Goal: Task Accomplishment & Management: Complete application form

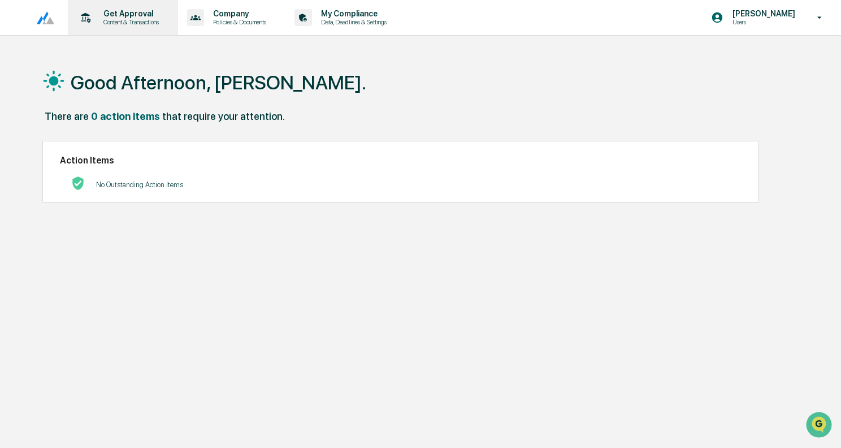
click at [112, 12] on p "Get Approval" at bounding box center [129, 13] width 70 height 9
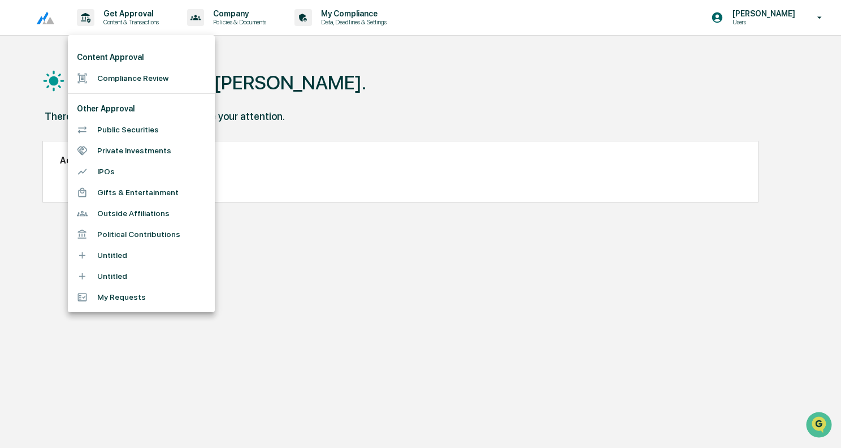
click at [131, 76] on li "Compliance Review" at bounding box center [141, 78] width 147 height 21
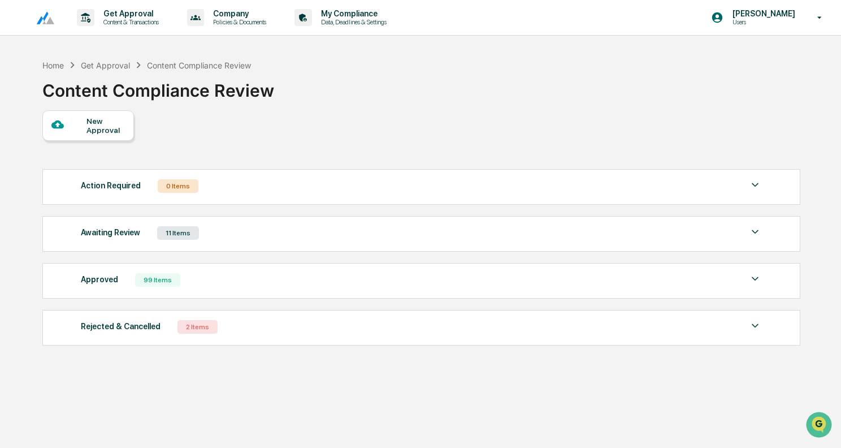
click at [105, 120] on div "New Approval" at bounding box center [105, 125] width 38 height 18
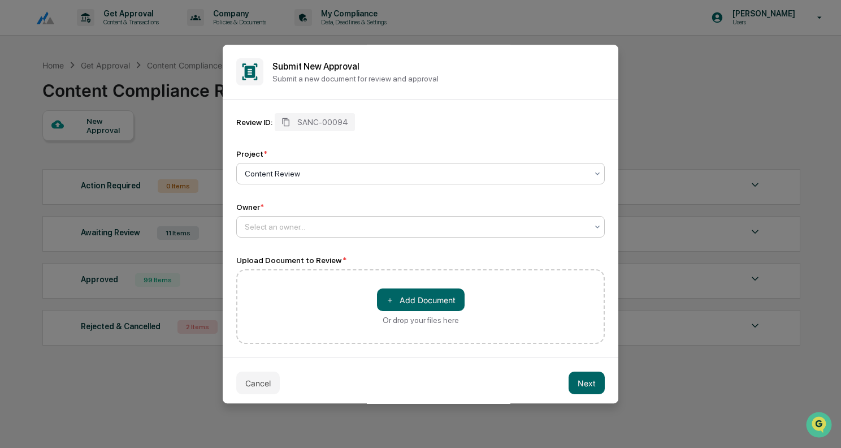
click at [307, 223] on div at bounding box center [416, 226] width 343 height 11
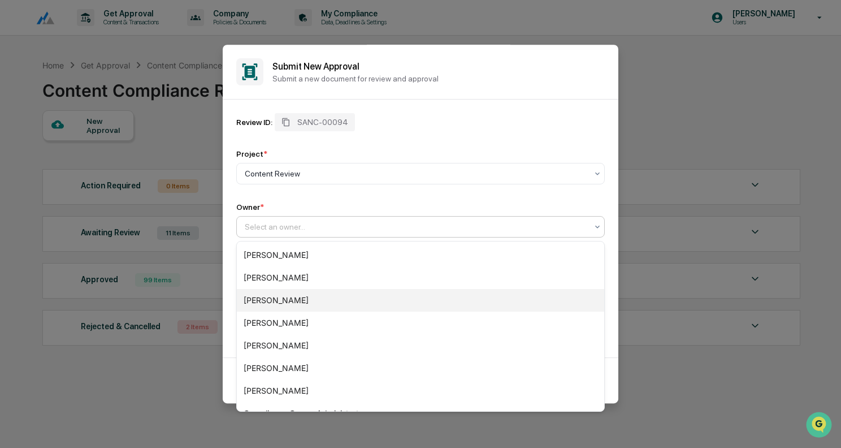
click at [291, 293] on div "[PERSON_NAME]" at bounding box center [420, 300] width 367 height 23
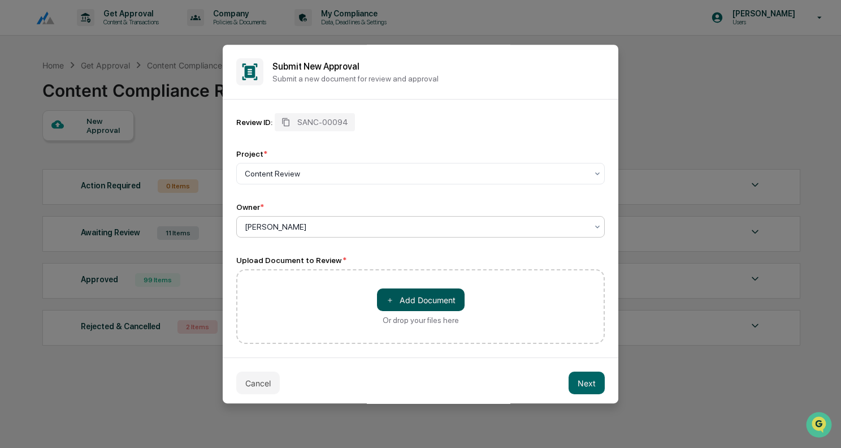
click at [419, 305] on button "＋ Add Document" at bounding box center [421, 299] width 88 height 23
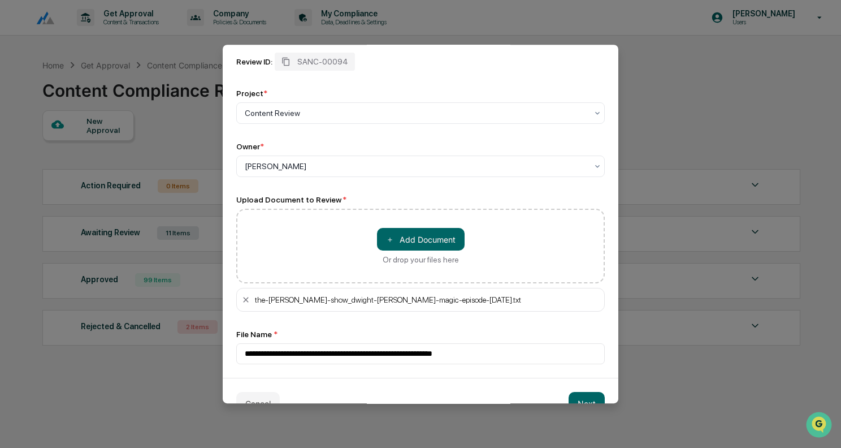
scroll to position [87, 0]
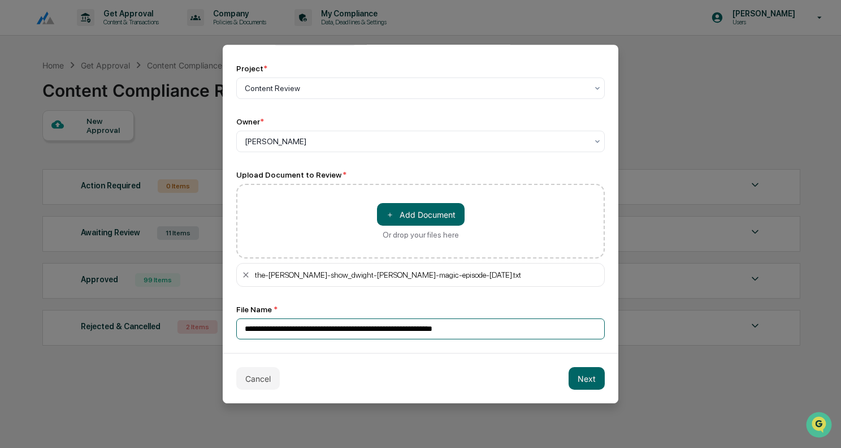
click at [353, 326] on input "**********" at bounding box center [420, 328] width 369 height 21
click at [304, 330] on input "**********" at bounding box center [420, 328] width 369 height 21
type input "**********"
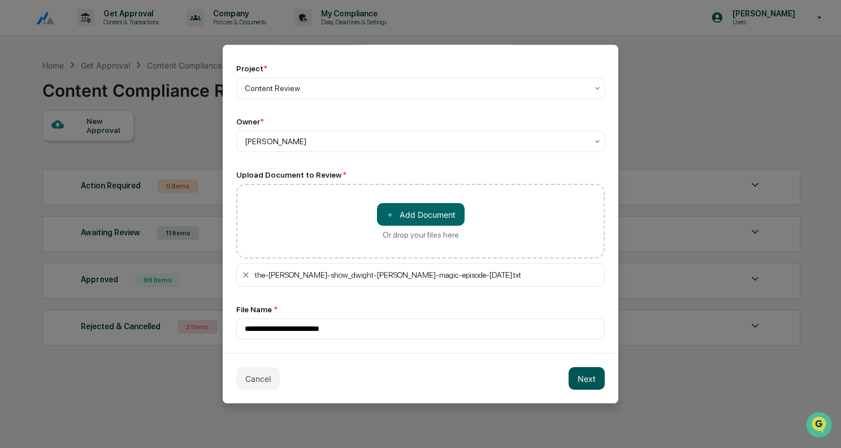
click at [577, 376] on button "Next" at bounding box center [587, 378] width 36 height 23
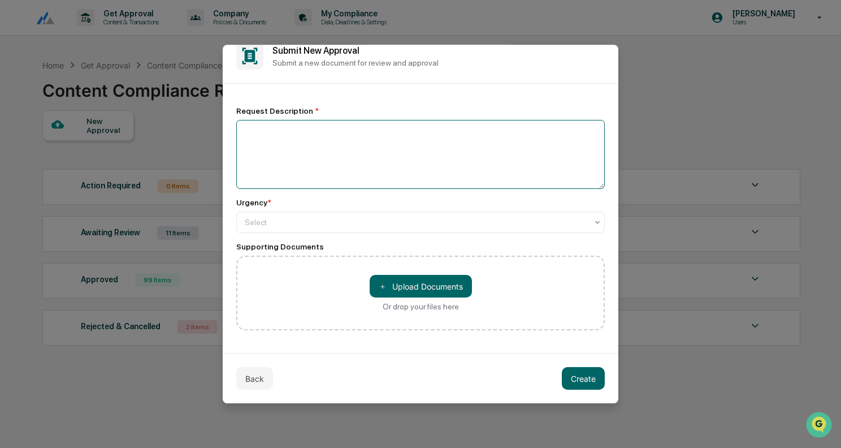
click at [378, 166] on textarea at bounding box center [420, 154] width 369 height 69
type textarea "**********"
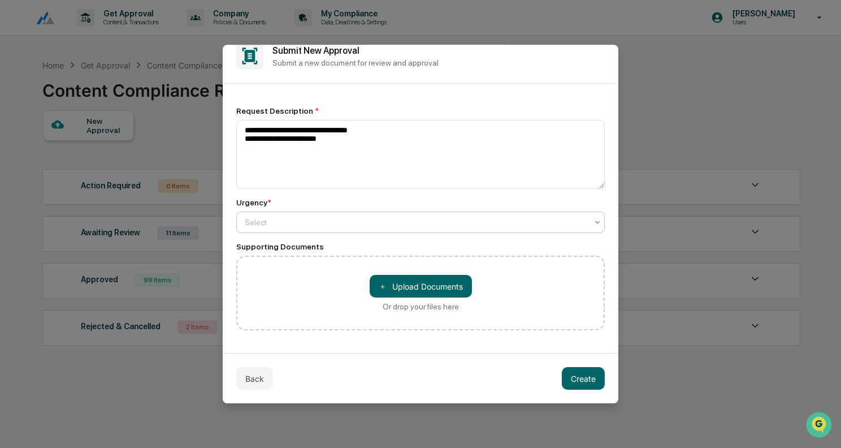
click at [402, 222] on div at bounding box center [416, 221] width 343 height 11
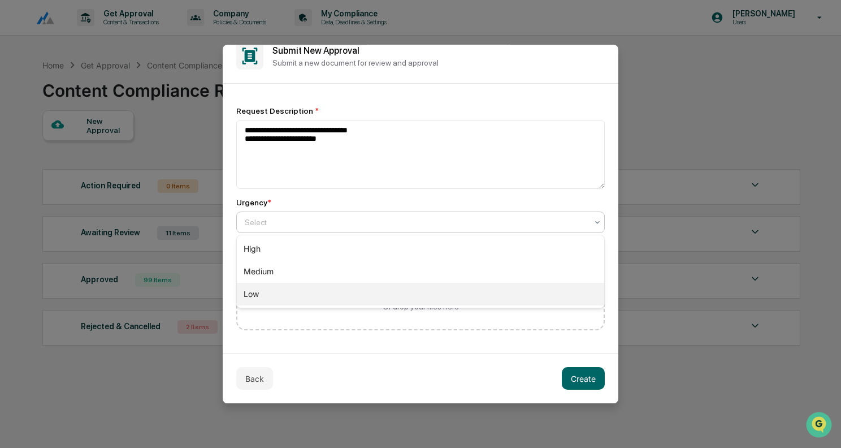
click at [340, 285] on div "Low" at bounding box center [420, 294] width 367 height 23
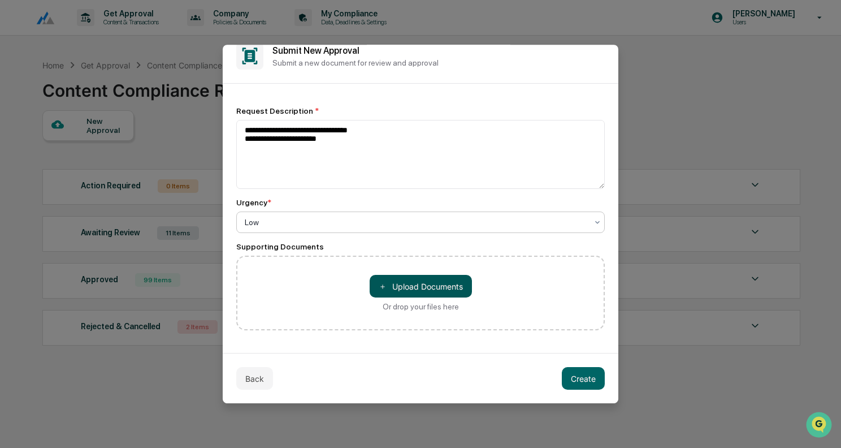
click at [418, 290] on button "＋ Upload Documents" at bounding box center [421, 286] width 102 height 23
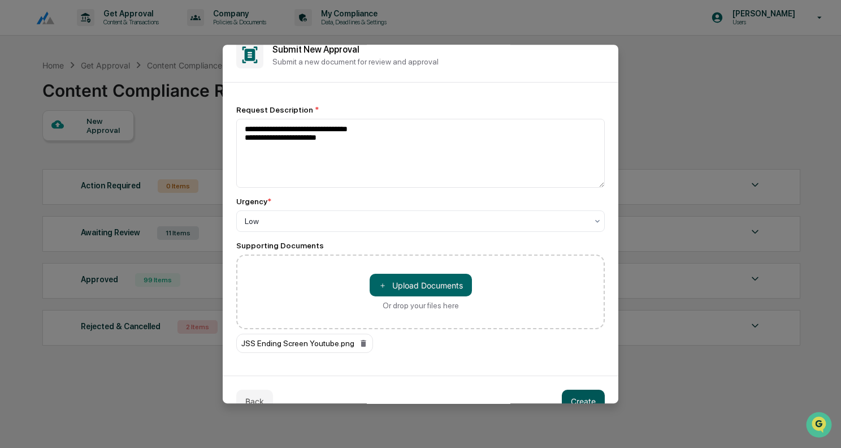
click at [586, 395] on button "Create" at bounding box center [583, 400] width 43 height 23
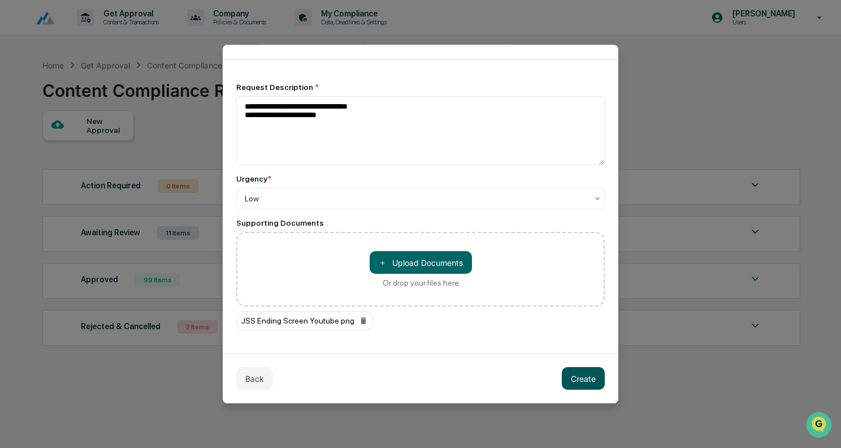
click at [579, 372] on button "Create" at bounding box center [583, 378] width 43 height 23
click at [596, 375] on button "Create" at bounding box center [583, 378] width 43 height 23
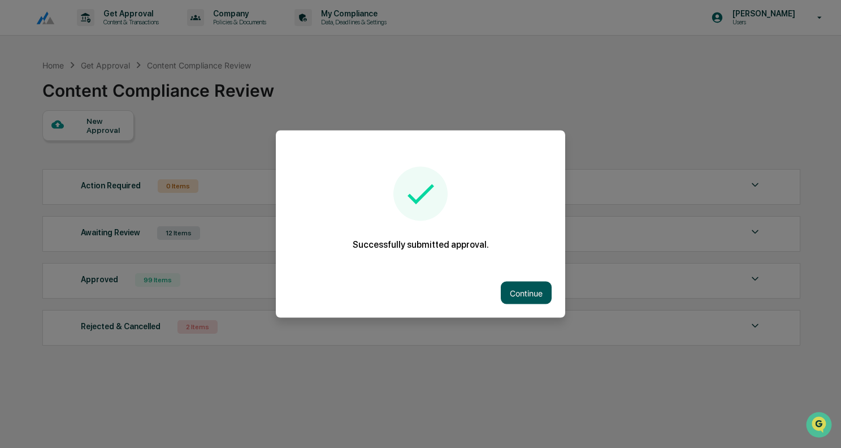
click at [523, 289] on button "Continue" at bounding box center [526, 292] width 51 height 23
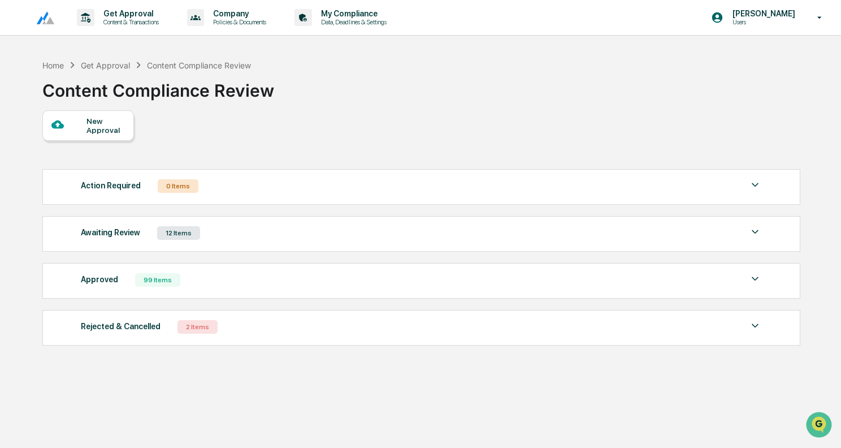
click at [233, 229] on div "Awaiting Review 12 Items" at bounding box center [421, 233] width 681 height 16
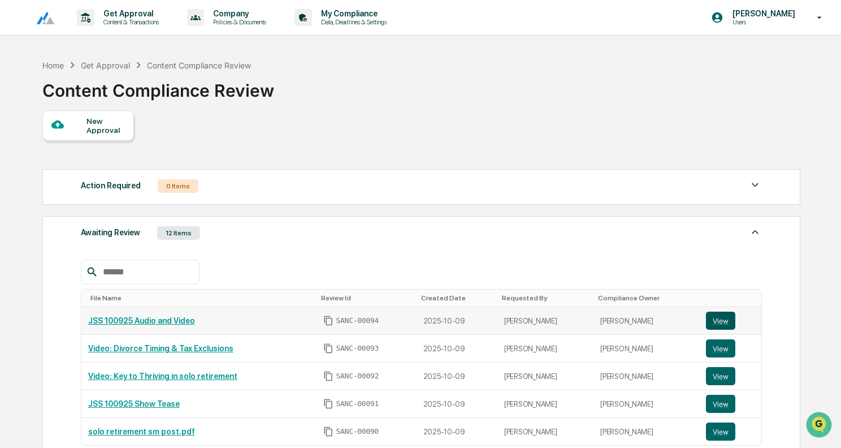
click at [716, 319] on button "View" at bounding box center [720, 320] width 29 height 18
